Goal: Task Accomplishment & Management: Manage account settings

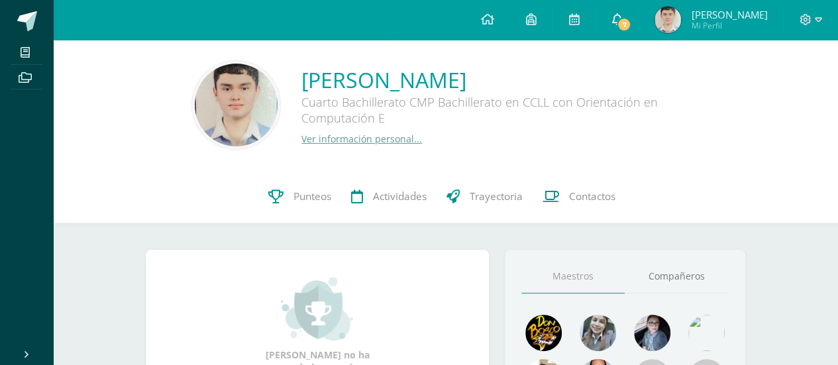
click at [622, 23] on icon at bounding box center [616, 19] width 11 height 12
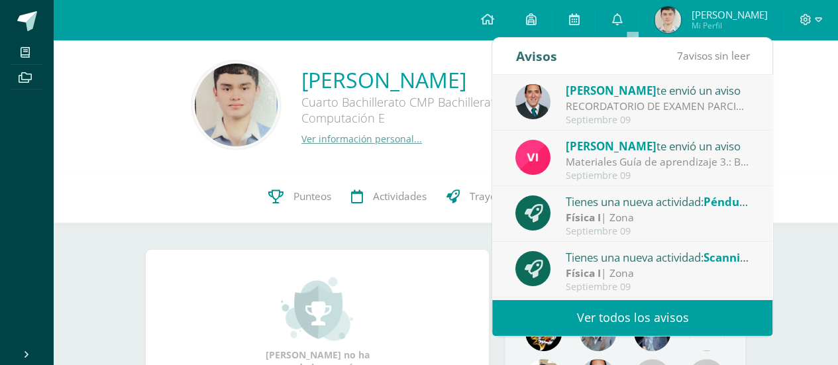
click at [650, 323] on link "Ver todos los avisos" at bounding box center [632, 317] width 280 height 36
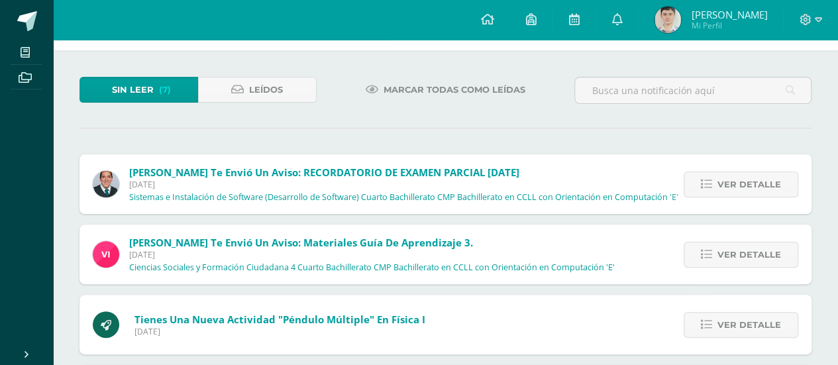
scroll to position [132, 0]
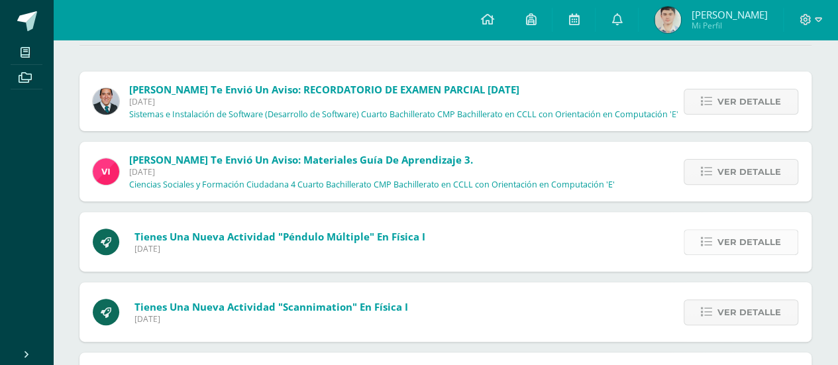
click at [705, 230] on link "Ver detalle" at bounding box center [740, 242] width 115 height 26
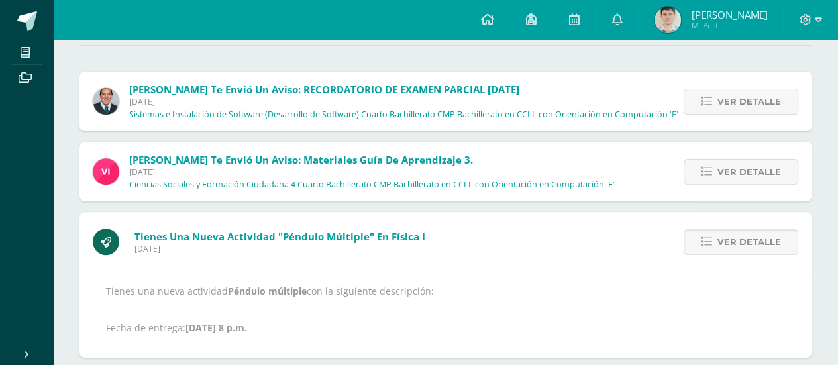
click at [705, 230] on link "Ver detalle" at bounding box center [740, 242] width 115 height 26
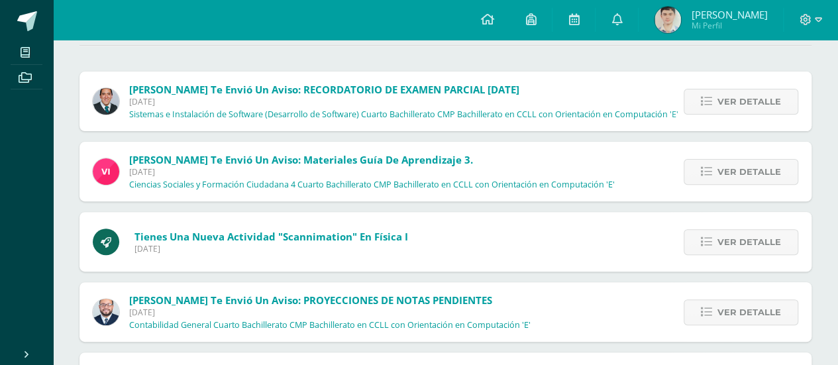
click at [705, 230] on link "Ver detalle" at bounding box center [740, 242] width 115 height 26
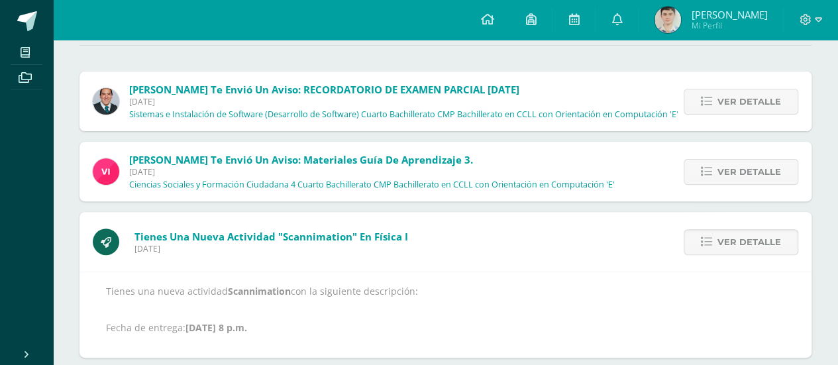
click at [705, 230] on link "Ver detalle" at bounding box center [740, 242] width 115 height 26
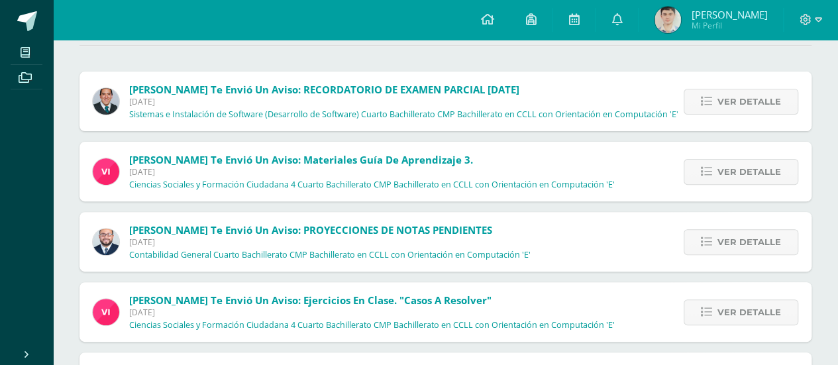
click at [705, 230] on link "Ver detalle" at bounding box center [740, 242] width 115 height 26
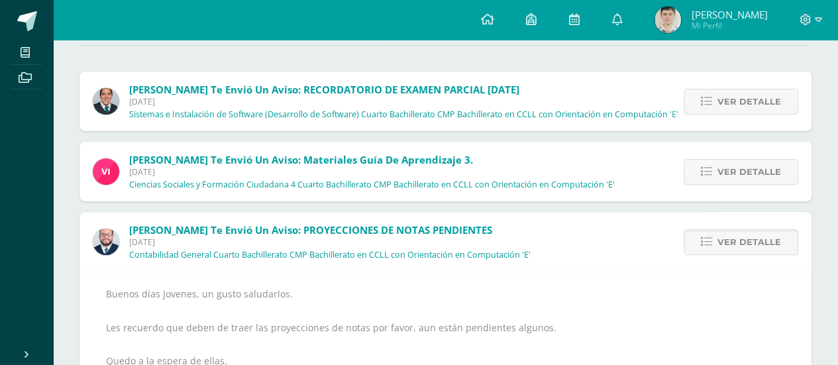
click at [705, 230] on link "Ver detalle" at bounding box center [740, 242] width 115 height 26
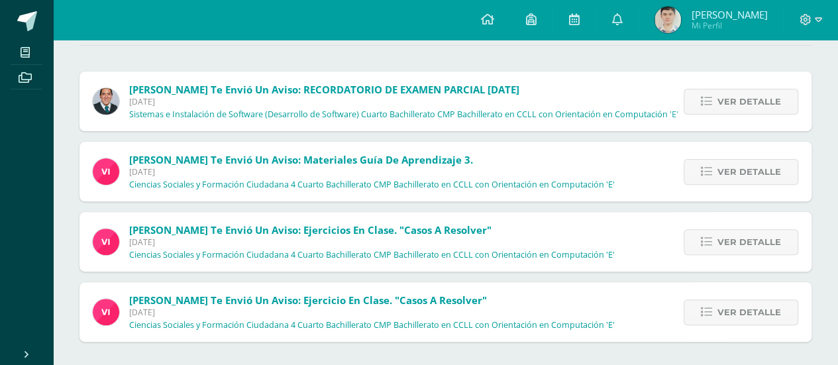
click at [705, 230] on link "Ver detalle" at bounding box center [740, 242] width 115 height 26
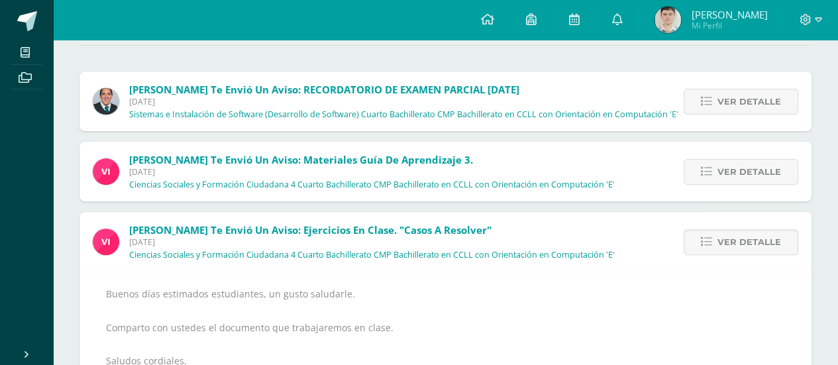
click at [705, 230] on link "Ver detalle" at bounding box center [740, 242] width 115 height 26
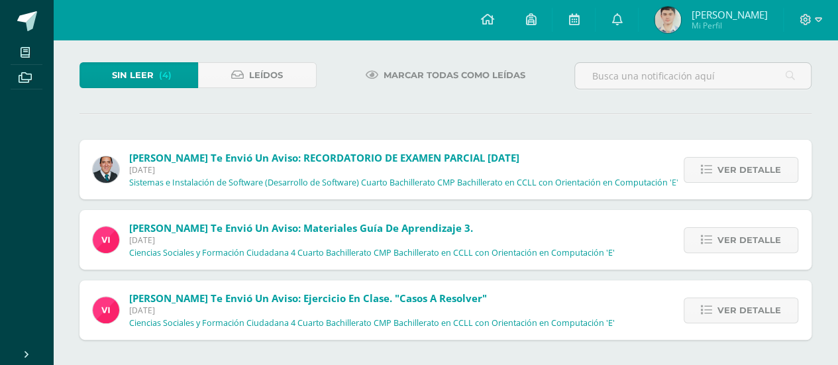
click at [705, 230] on link "Ver detalle" at bounding box center [740, 240] width 115 height 26
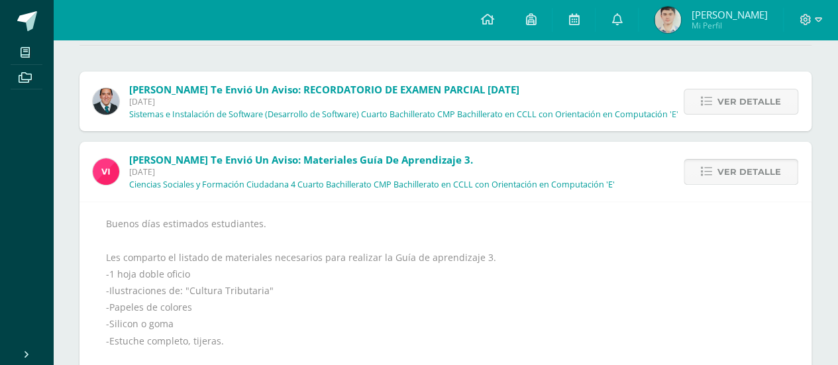
click at [735, 175] on span "Ver detalle" at bounding box center [749, 172] width 64 height 25
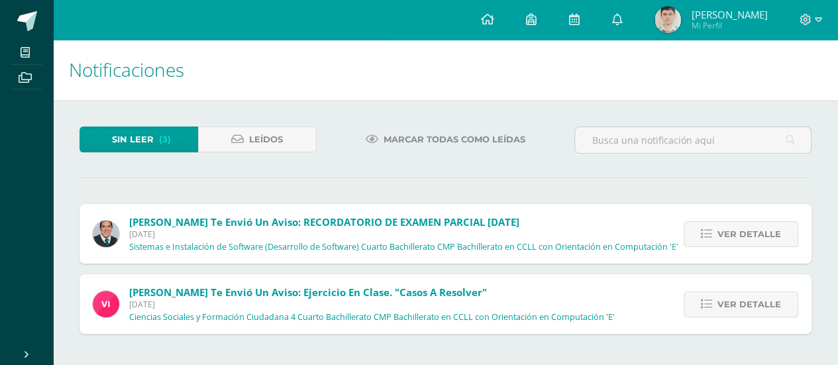
scroll to position [0, 0]
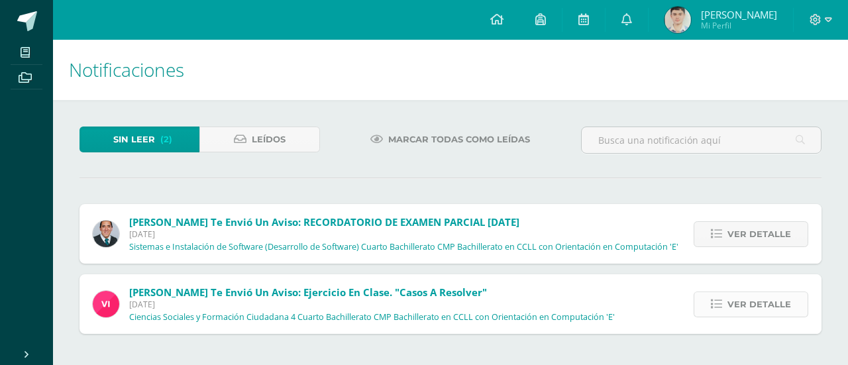
click at [755, 305] on span "Ver detalle" at bounding box center [759, 304] width 64 height 25
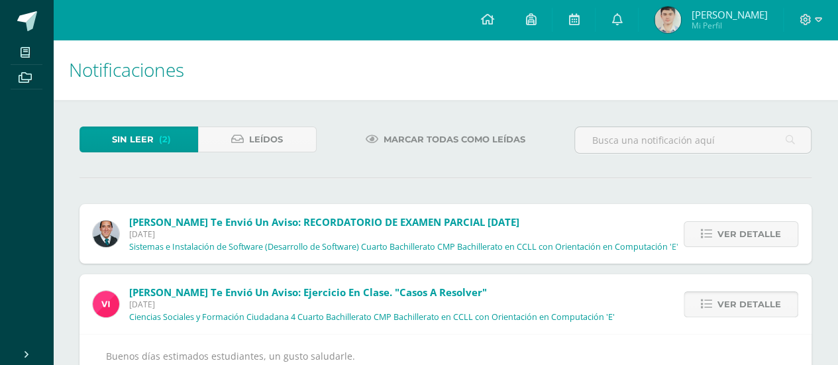
click at [755, 304] on span "Ver detalle" at bounding box center [749, 304] width 64 height 25
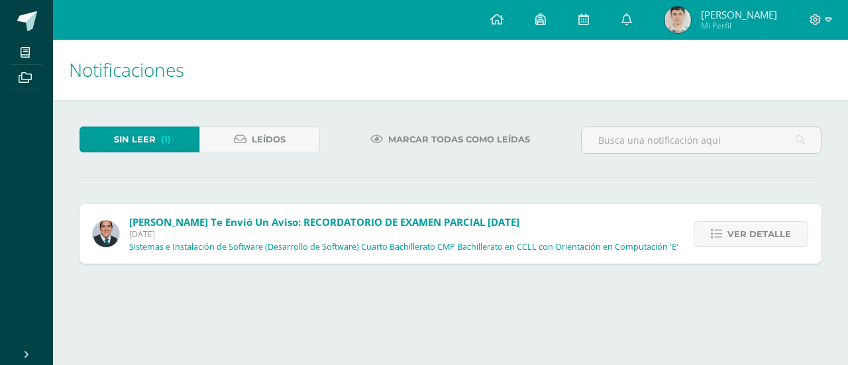
click at [750, 218] on div "Ver detalle" at bounding box center [747, 234] width 148 height 60
click at [750, 234] on span "Ver detalle" at bounding box center [759, 234] width 64 height 25
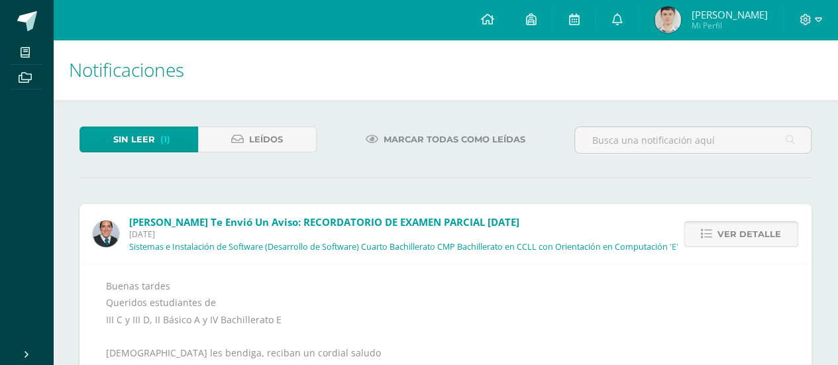
click at [750, 234] on span "Ver detalle" at bounding box center [749, 234] width 64 height 25
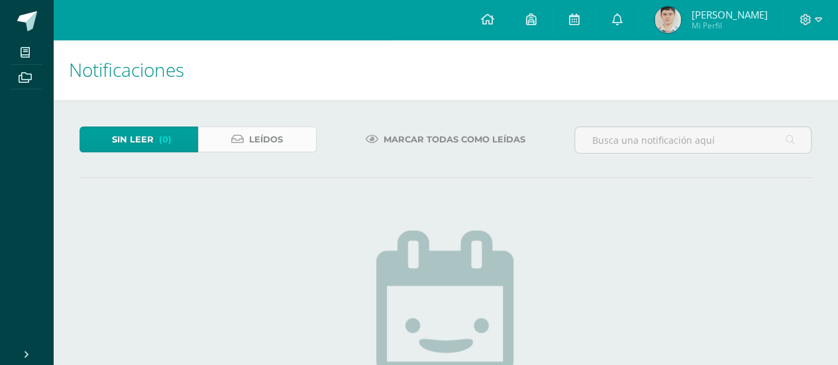
click at [303, 133] on link "Leídos" at bounding box center [257, 139] width 119 height 26
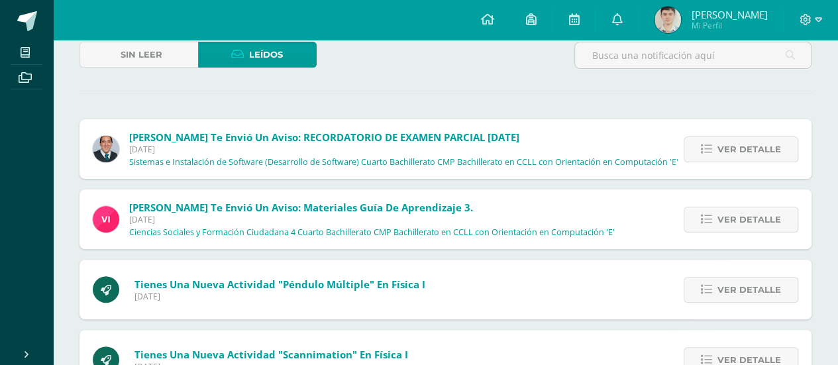
scroll to position [132, 0]
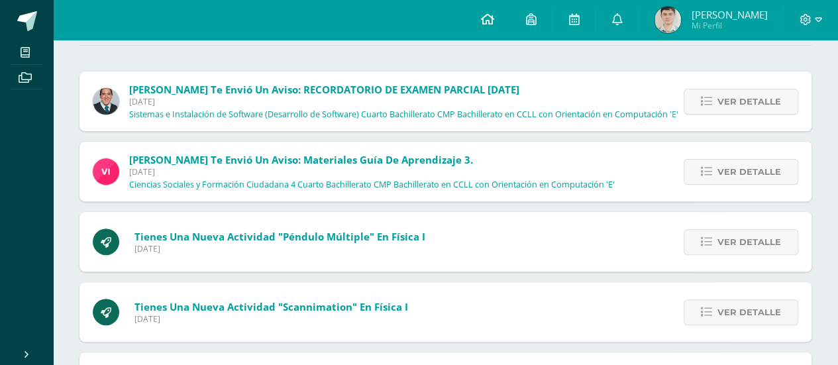
click at [493, 25] on span at bounding box center [486, 20] width 13 height 15
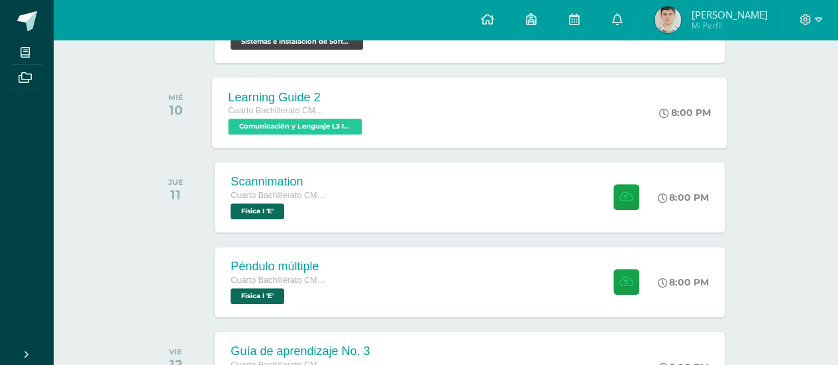
scroll to position [397, 0]
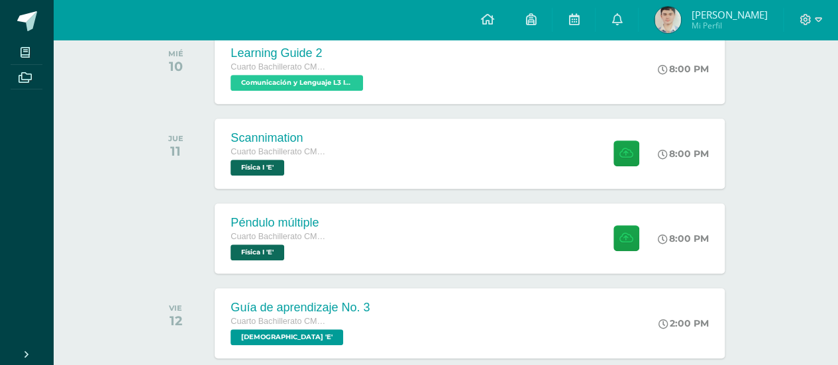
click at [98, 18] on div "Configuración Cerrar sesión [PERSON_NAME] Mi Perfil Avisos 0 avisos sin leer [P…" at bounding box center [445, 20] width 785 height 40
